Goal: Task Accomplishment & Management: Manage account settings

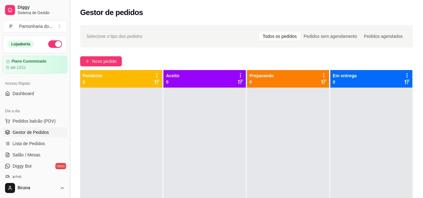
click at [68, 146] on button "Toggle Sidebar" at bounding box center [69, 99] width 5 height 198
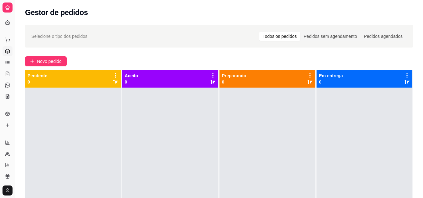
click at [15, 116] on button "Toggle Sidebar" at bounding box center [14, 99] width 5 height 198
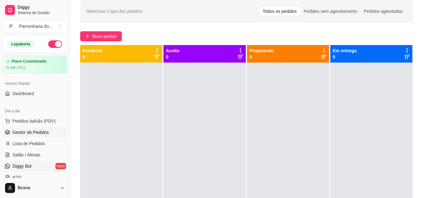
scroll to position [38, 0]
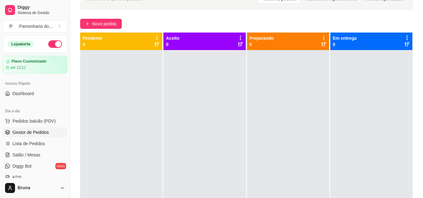
click at [78, 86] on div "Selecione o tipo dos pedidos Todos os pedidos Pedidos sem agendamento Pedidos a…" at bounding box center [246, 111] width 353 height 254
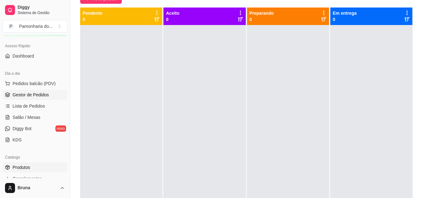
click at [29, 165] on span "Produtos" at bounding box center [22, 167] width 18 height 6
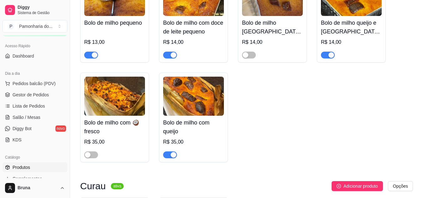
scroll to position [451, 0]
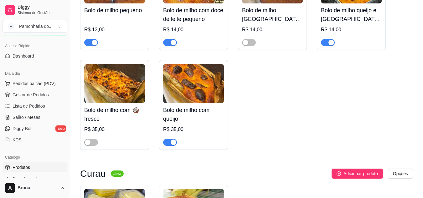
click at [168, 144] on span "button" at bounding box center [170, 142] width 14 height 7
click at [37, 93] on span "Gestor de Pedidos" at bounding box center [31, 95] width 36 height 6
